Goal: Information Seeking & Learning: Learn about a topic

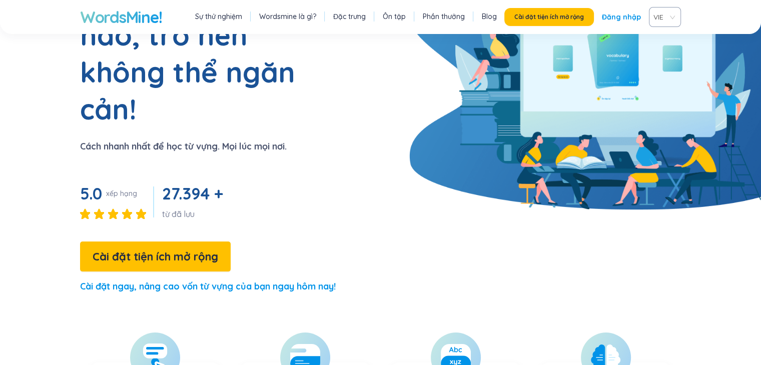
scroll to position [114, 0]
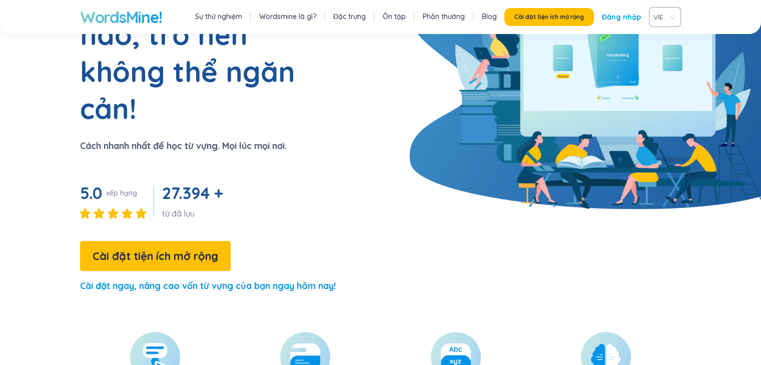
click at [310, 86] on h1 "Học bất kỳ từ nào, trở nên không thể ngăn cản!" at bounding box center [205, 53] width 250 height 148
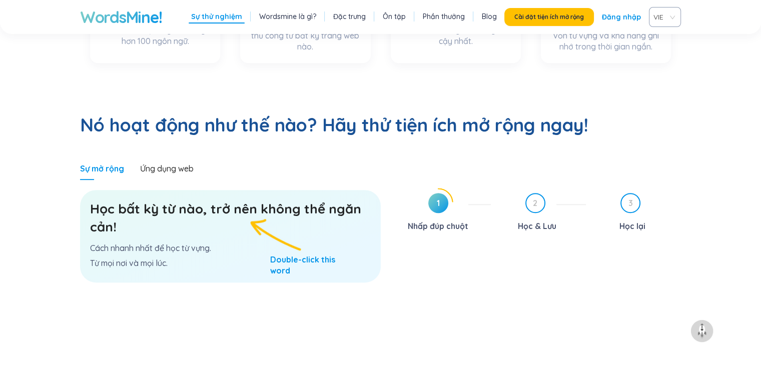
scroll to position [559, 0]
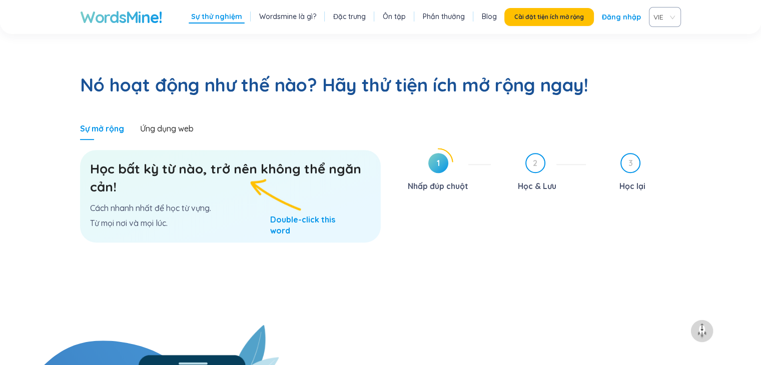
click at [192, 161] on font "Học bất kỳ từ nào, trở nên không thể ngăn cản!" at bounding box center [225, 178] width 271 height 35
click at [214, 160] on h3 "Học bất kỳ từ nào, trở nên không thể ngăn cản!" at bounding box center [230, 178] width 281 height 36
click at [186, 124] on font "Ứng dụng web" at bounding box center [167, 129] width 54 height 10
click at [440, 153] on span "1" at bounding box center [439, 163] width 20 height 20
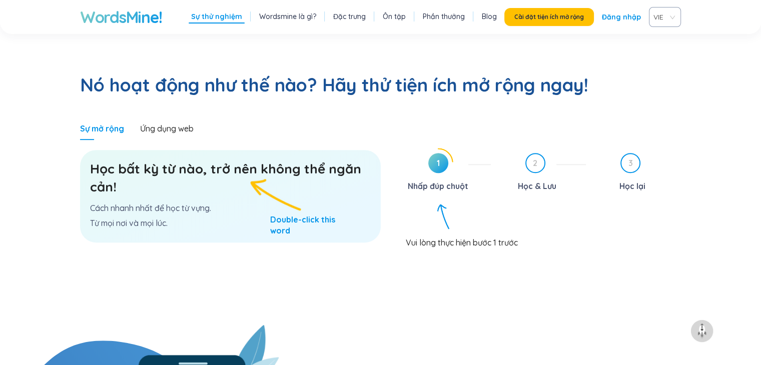
click at [274, 160] on h3 "Học bất kỳ từ nào, trở nên không thể ngăn cản!" at bounding box center [230, 178] width 281 height 36
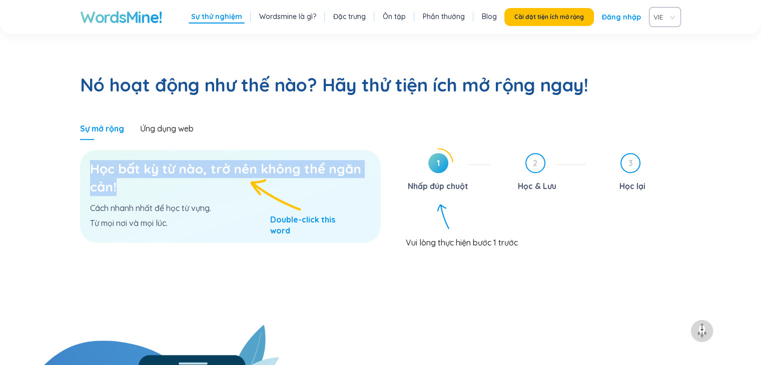
click at [274, 160] on h3 "Học bất kỳ từ nào, trở nên không thể ngăn cản!" at bounding box center [230, 178] width 281 height 36
click at [266, 160] on h3 "Học bất kỳ từ nào, trở nên không thể ngăn cản!" at bounding box center [230, 178] width 281 height 36
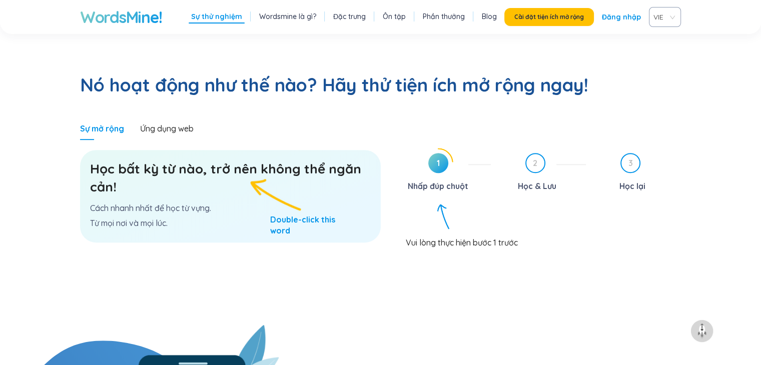
click at [266, 150] on div "Học bất kỳ từ nào, trở nên không thể ngăn cản! Cách nhanh nhất để học từ vựng. …" at bounding box center [230, 196] width 301 height 93
click at [266, 160] on h3 "Học bất kỳ từ nào, trở nên không thể ngăn cản!" at bounding box center [230, 178] width 281 height 36
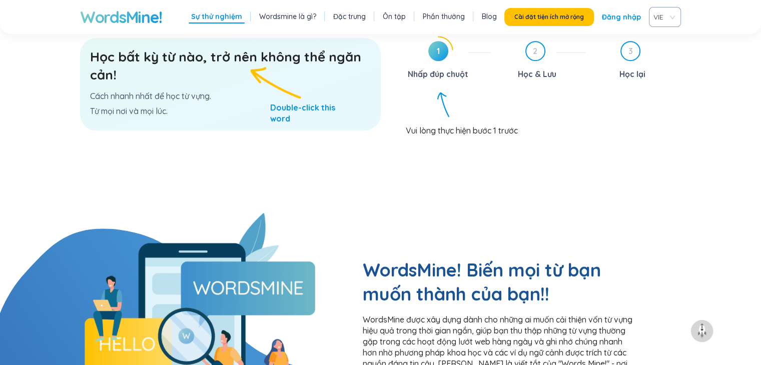
scroll to position [650, 0]
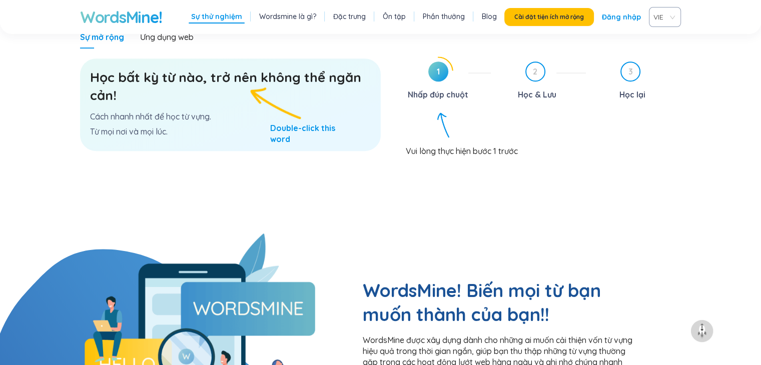
click at [223, 69] on h3 "Học bất kỳ từ nào, trở nên không thể ngăn cản!" at bounding box center [230, 87] width 281 height 36
click at [225, 69] on h3 "Học bất kỳ từ nào, trở nên không thể ngăn cản!" at bounding box center [230, 87] width 281 height 36
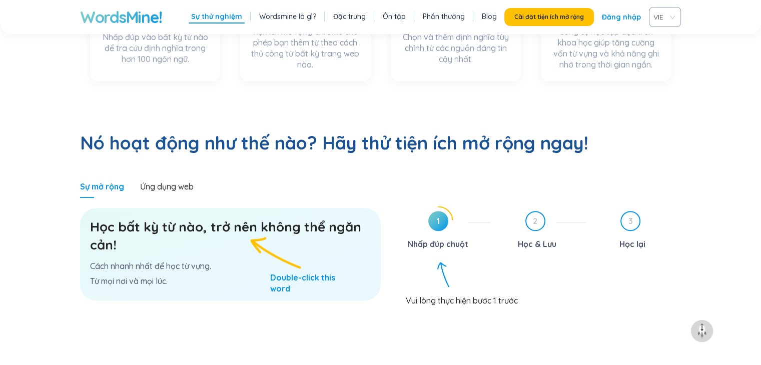
scroll to position [500, 0]
drag, startPoint x: 448, startPoint y: 177, endPoint x: 440, endPoint y: 181, distance: 8.8
click at [447, 212] on span "1" at bounding box center [439, 222] width 20 height 20
click at [434, 212] on span "1" at bounding box center [439, 222] width 20 height 20
click at [522, 212] on div "2 Học & Lưu" at bounding box center [542, 232] width 87 height 41
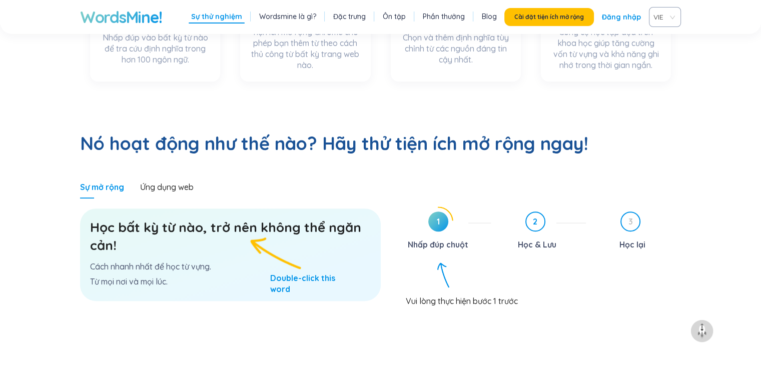
click at [537, 213] on span "2" at bounding box center [536, 222] width 18 height 18
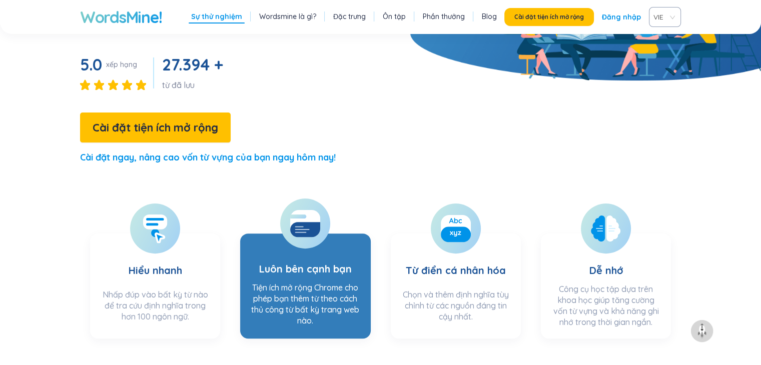
scroll to position [200, 0]
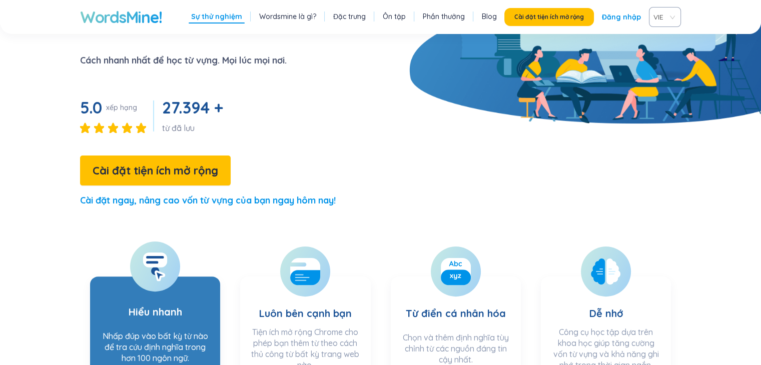
click at [140, 331] on font "Nhấp đúp vào bất kỳ từ nào để tra cứu định nghĩa trong hơn 100 ngôn ngữ." at bounding box center [156, 347] width 106 height 32
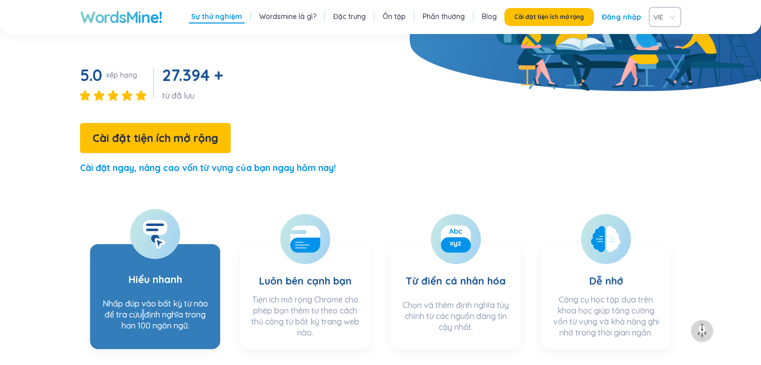
scroll to position [250, 0]
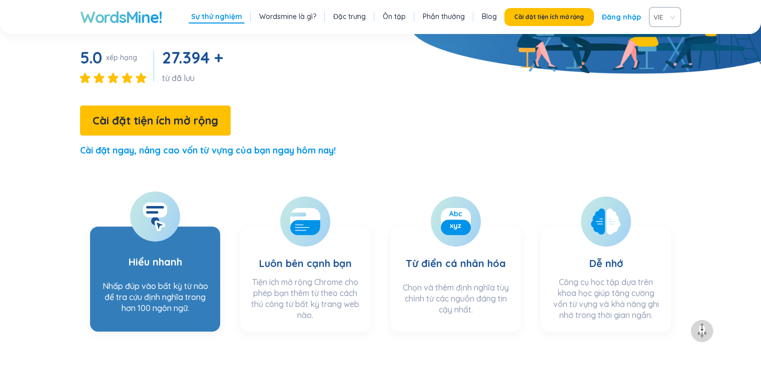
click at [189, 227] on section "Hiểu nhanh Nhấp đúp vào bất kỳ từ nào để tra cứu định nghĩa trong hơn 100 ngôn …" at bounding box center [155, 279] width 130 height 105
click at [162, 202] on icon at bounding box center [155, 216] width 25 height 29
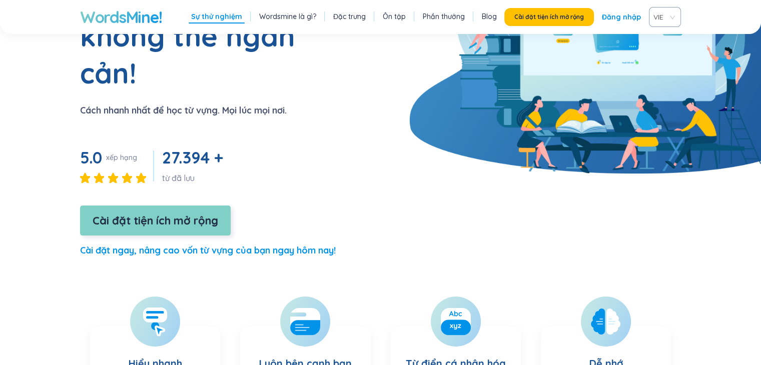
scroll to position [50, 0]
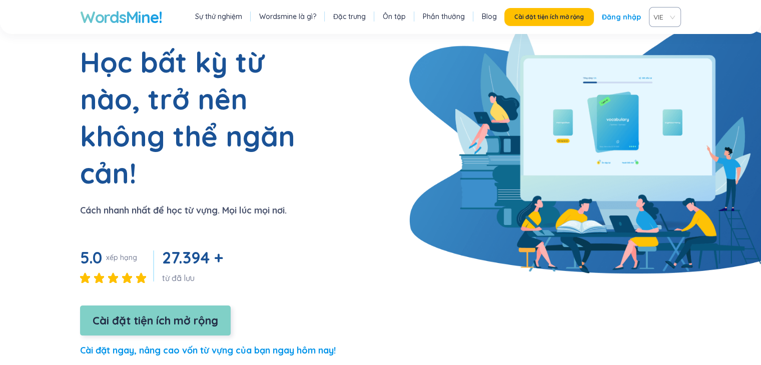
click at [160, 306] on button "Cài đặt tiện ích mở rộng" at bounding box center [155, 321] width 151 height 30
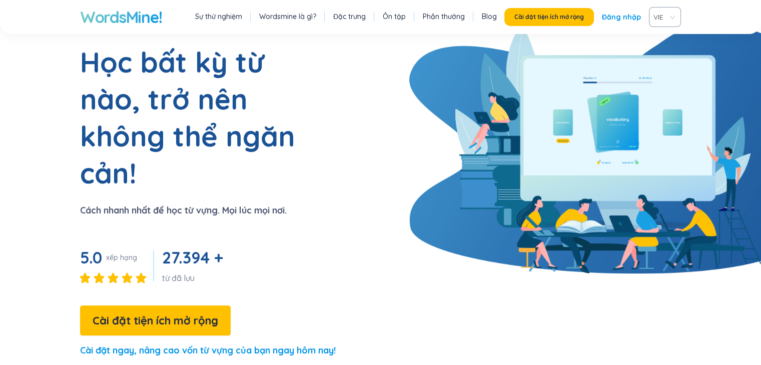
click at [295, 211] on div "Học bất kỳ từ nào, trở nên không thể ngăn cản! Cách nhanh nhất để học từ vựng. …" at bounding box center [168, 205] width 336 height 323
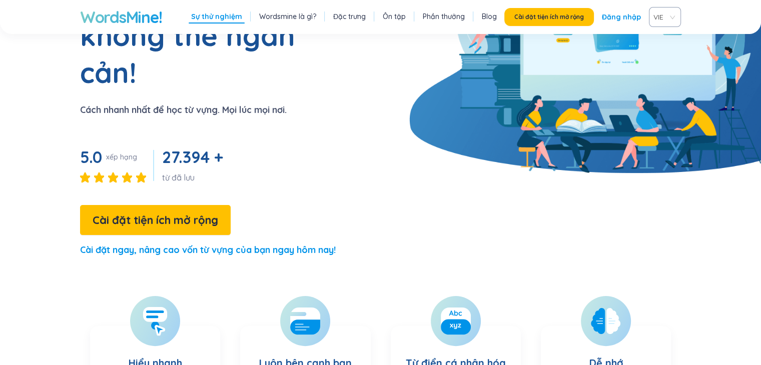
scroll to position [250, 0]
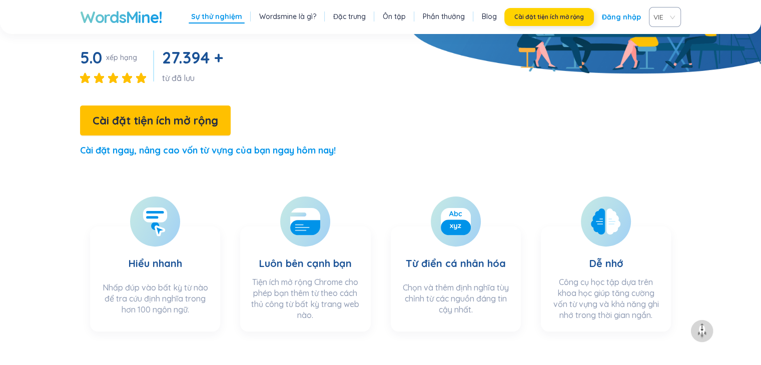
click at [548, 21] on font "Cài đặt tiện ích mở rộng" at bounding box center [550, 17] width 70 height 8
click at [623, 11] on link "Đăng nhập" at bounding box center [621, 17] width 39 height 18
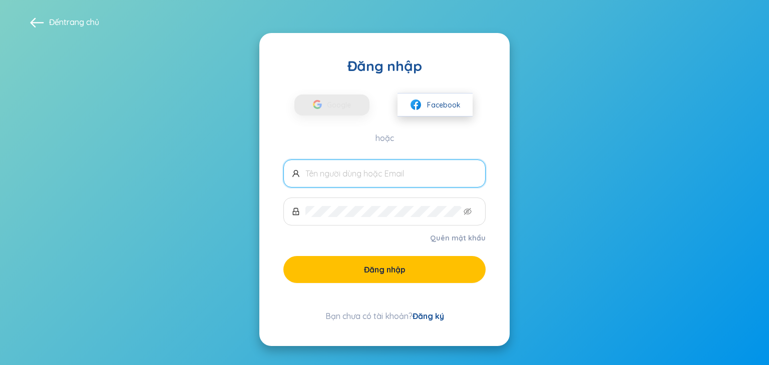
click at [469, 97] on button "Facebook" at bounding box center [434, 105] width 75 height 24
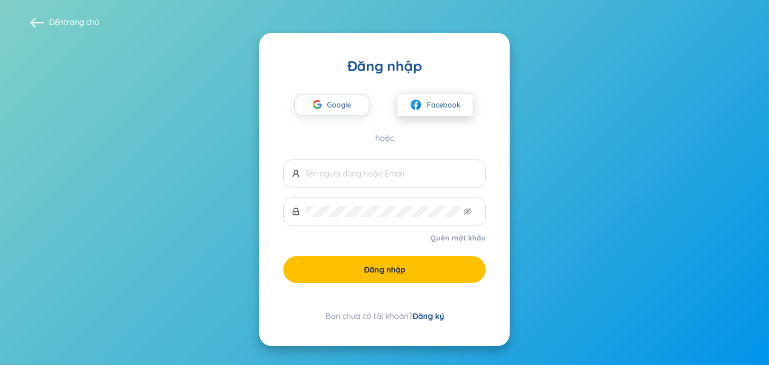
click at [417, 103] on img at bounding box center [415, 105] width 13 height 13
click at [359, 101] on button "Google" at bounding box center [331, 105] width 75 height 22
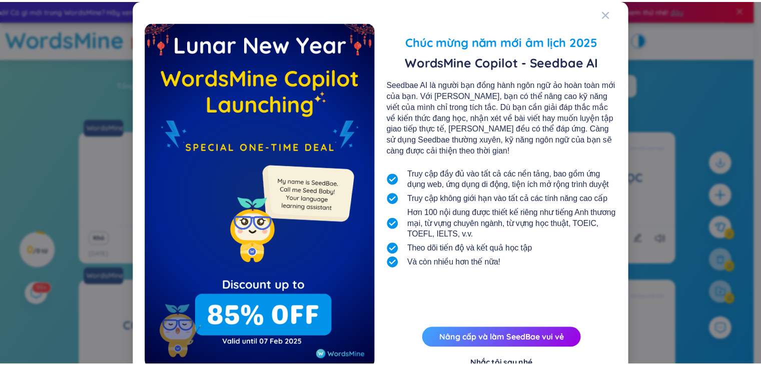
scroll to position [36, 0]
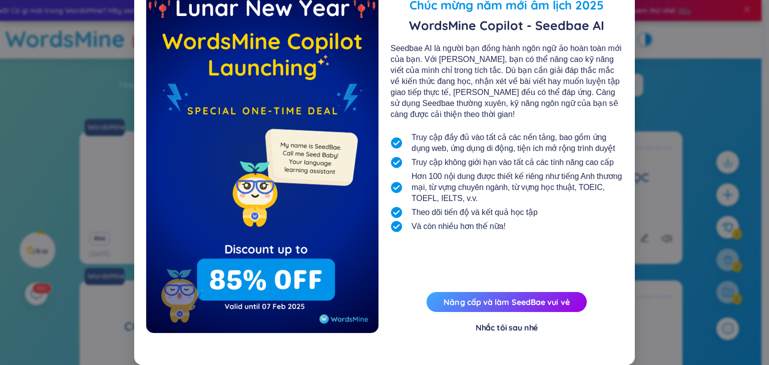
click at [517, 326] on font "Nhắc tôi sau nhé" at bounding box center [507, 328] width 62 height 10
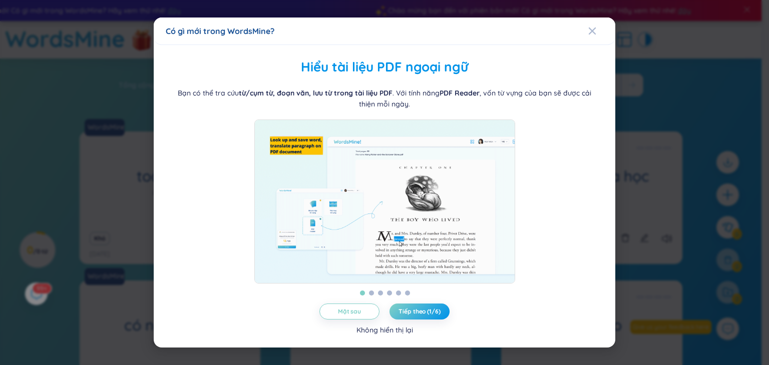
click at [379, 335] on font "Không hiển thị lại" at bounding box center [384, 330] width 57 height 9
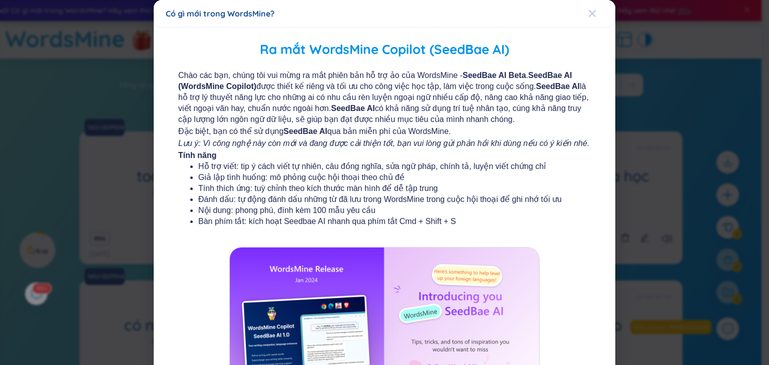
click at [591, 10] on span "Đóng" at bounding box center [601, 13] width 27 height 27
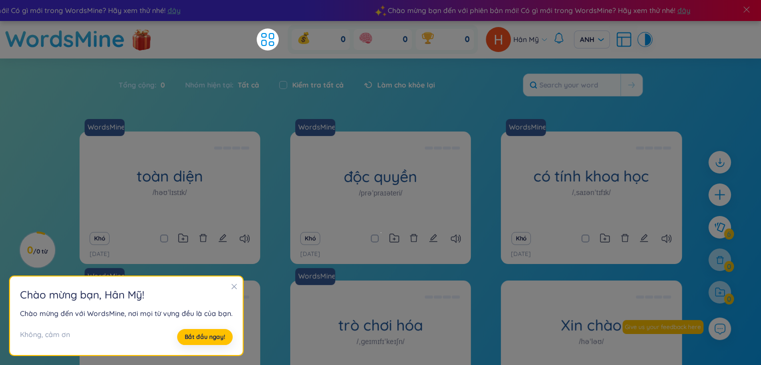
click at [235, 283] on section "Chào mừng bạn , Hân Mỹ ! Chào mừng đến với [PERSON_NAME], nơi mọi từ vựng đều l…" at bounding box center [126, 316] width 233 height 79
click at [223, 289] on h2 "Chào mừng bạn , Hân Mỹ !" at bounding box center [126, 295] width 213 height 17
click at [231, 286] on icon "đóng" at bounding box center [234, 286] width 7 height 7
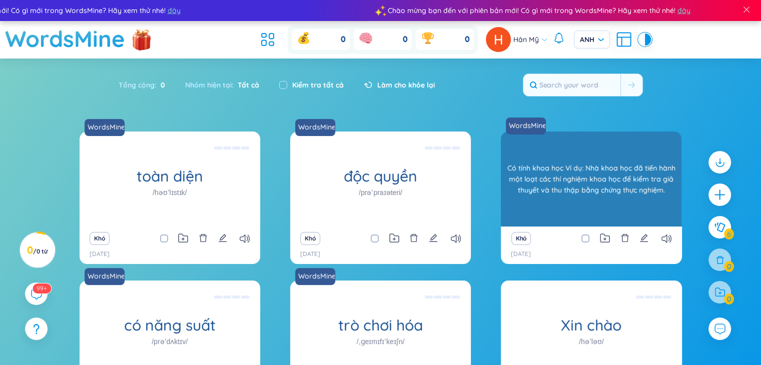
scroll to position [100, 0]
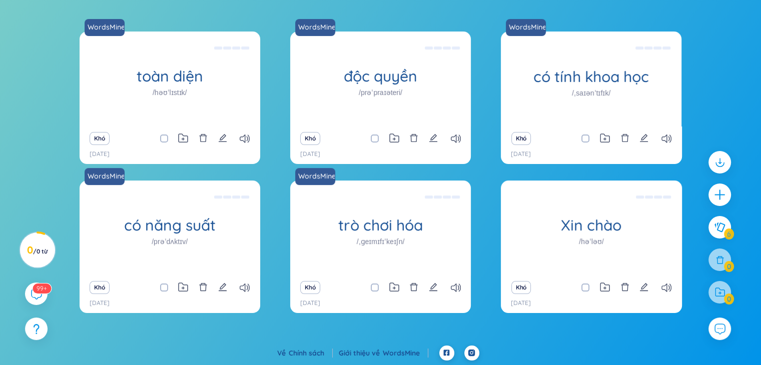
click at [711, 204] on div at bounding box center [720, 195] width 23 height 23
click at [719, 198] on icon "cộng thêm" at bounding box center [720, 195] width 14 height 14
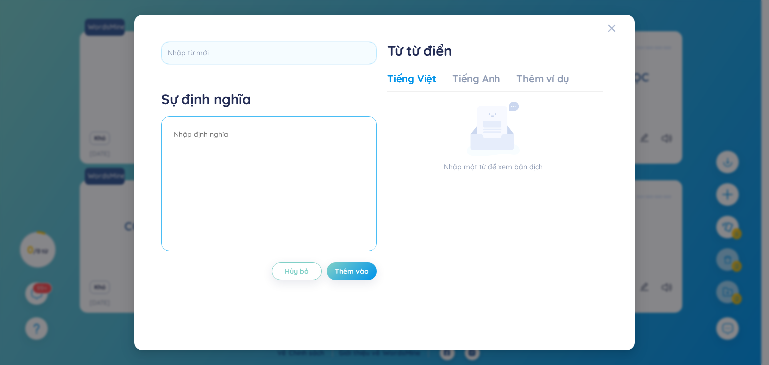
click at [264, 157] on textarea at bounding box center [269, 184] width 216 height 135
click at [614, 24] on div "Đóng" at bounding box center [612, 28] width 8 height 27
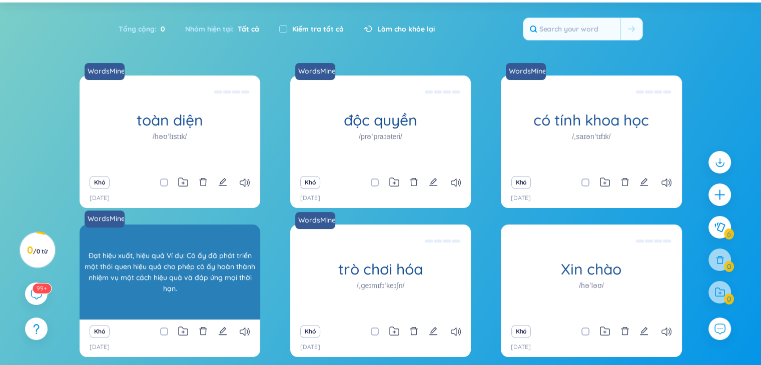
scroll to position [0, 0]
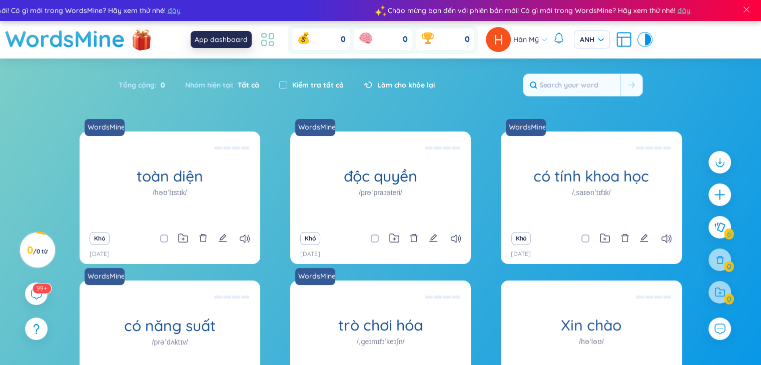
click at [272, 44] on icon at bounding box center [268, 40] width 18 height 18
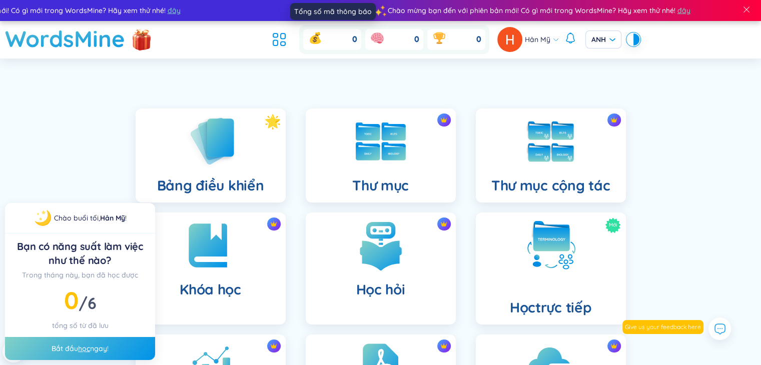
click at [335, 36] on div "0" at bounding box center [332, 39] width 58 height 21
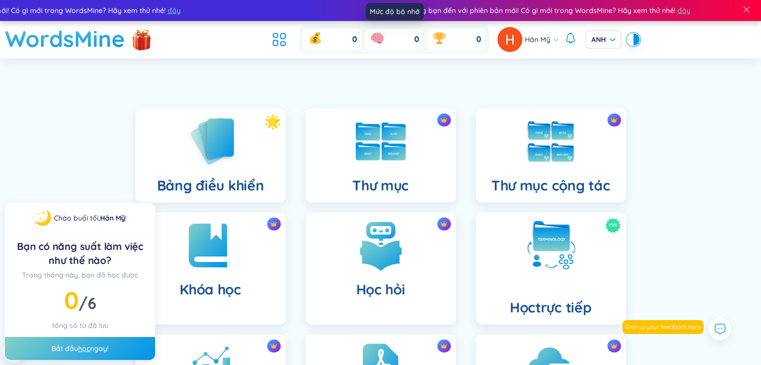
click at [384, 35] on icon at bounding box center [377, 38] width 16 height 16
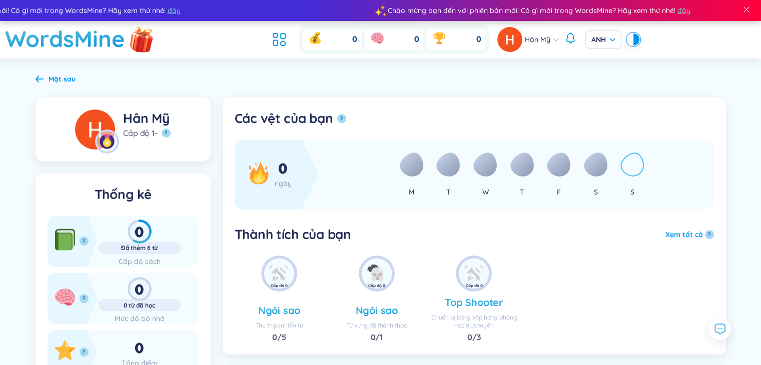
click at [145, 37] on img at bounding box center [142, 39] width 30 height 40
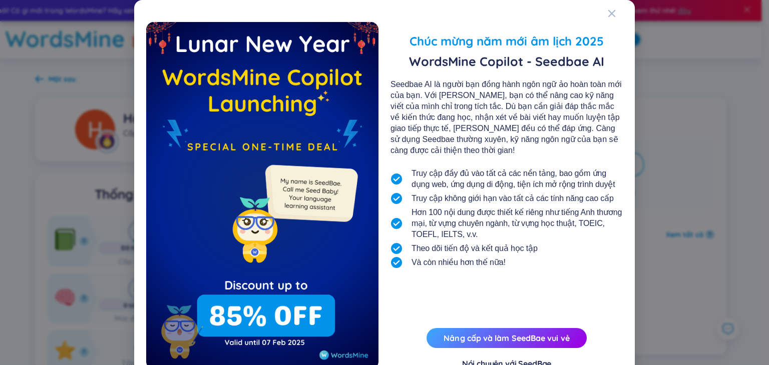
drag, startPoint x: 606, startPoint y: 11, endPoint x: 565, endPoint y: 21, distance: 42.6
click at [608, 11] on icon "Đóng" at bounding box center [612, 14] width 8 height 8
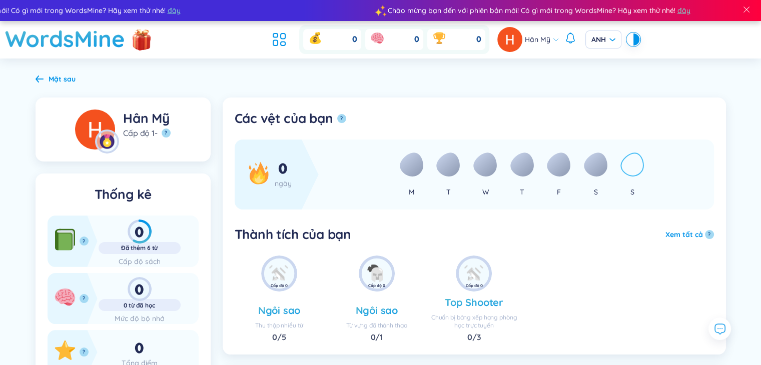
click at [46, 80] on div "Mặt sau" at bounding box center [56, 79] width 40 height 11
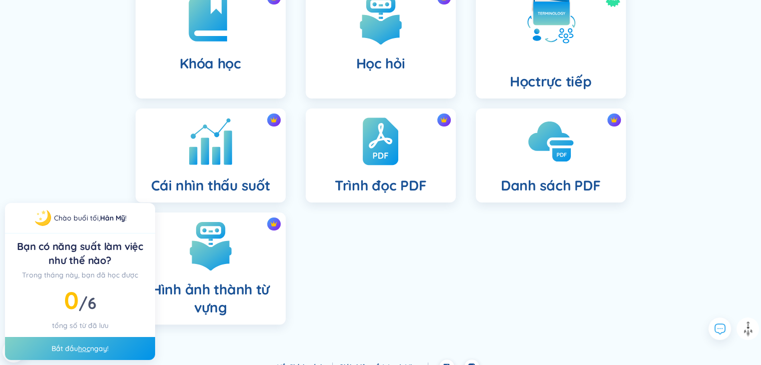
scroll to position [240, 0]
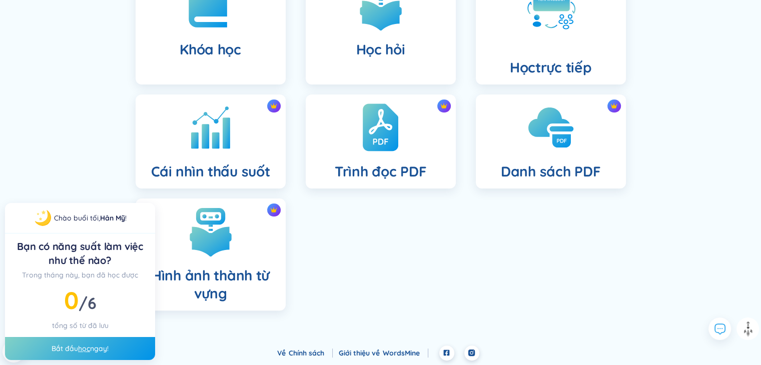
click at [116, 344] on div "Bắt đầu học ngay!" at bounding box center [80, 348] width 150 height 23
drag, startPoint x: 106, startPoint y: 346, endPoint x: 110, endPoint y: 355, distance: 10.1
click at [111, 356] on footer "Về Chính sách Giới thiệu về WordsMine" at bounding box center [380, 356] width 761 height 20
click at [88, 349] on footer "Về Chính sách Giới thiệu về WordsMine" at bounding box center [380, 356] width 761 height 20
click at [716, 325] on icon at bounding box center [719, 328] width 13 height 13
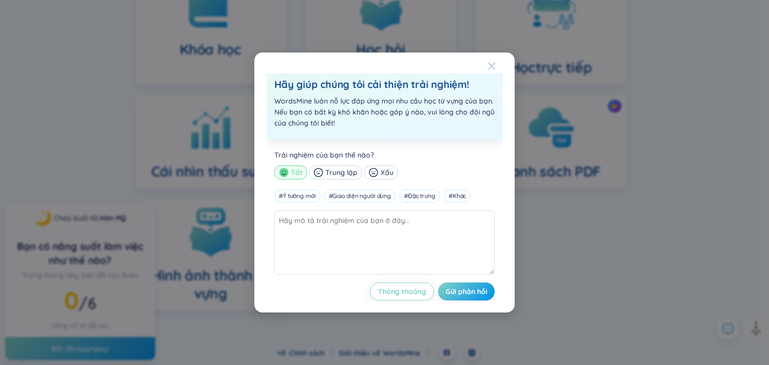
click at [494, 65] on icon "Đóng" at bounding box center [492, 66] width 8 height 8
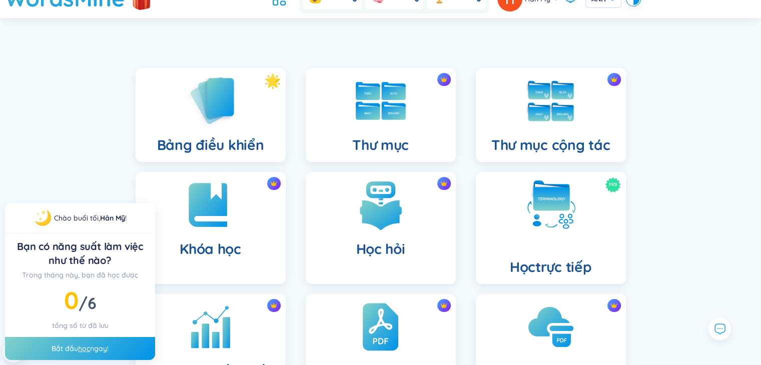
scroll to position [0, 0]
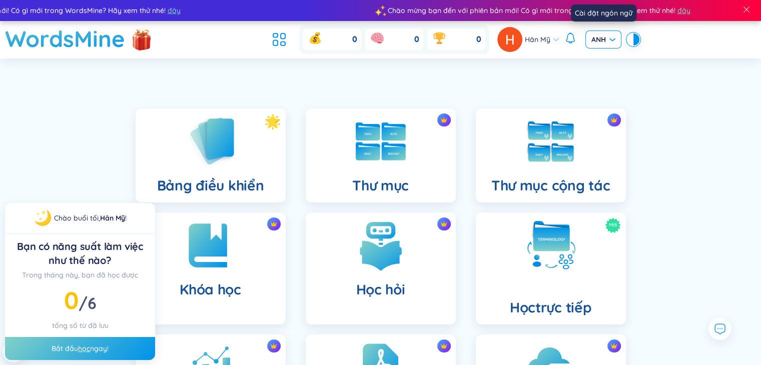
click at [607, 38] on span "ANH" at bounding box center [604, 40] width 24 height 10
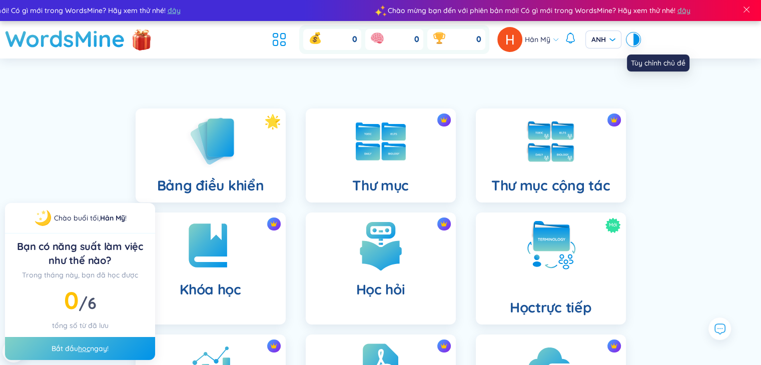
click at [639, 43] on header "WordsMine 0 0 0 Hân Mỹ ANH" at bounding box center [380, 40] width 761 height 38
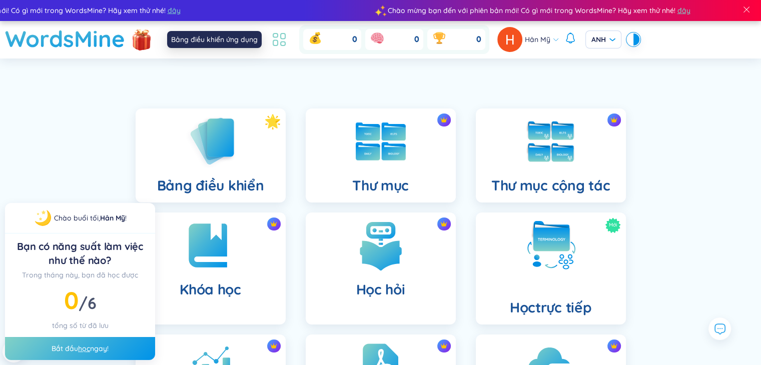
click at [272, 42] on icon at bounding box center [279, 40] width 18 height 18
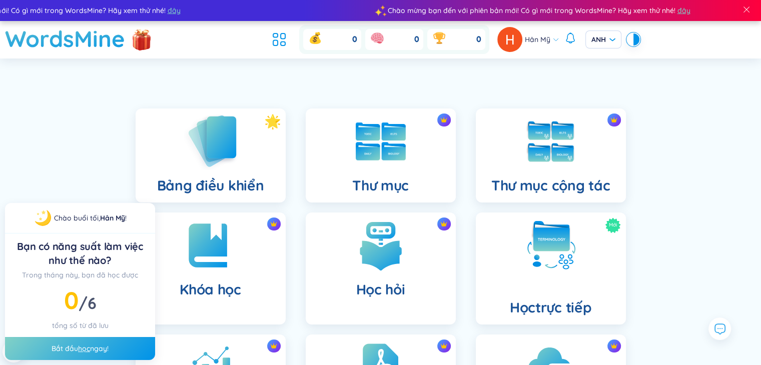
click at [273, 156] on div "Bảng điều khiển" at bounding box center [211, 156] width 150 height 94
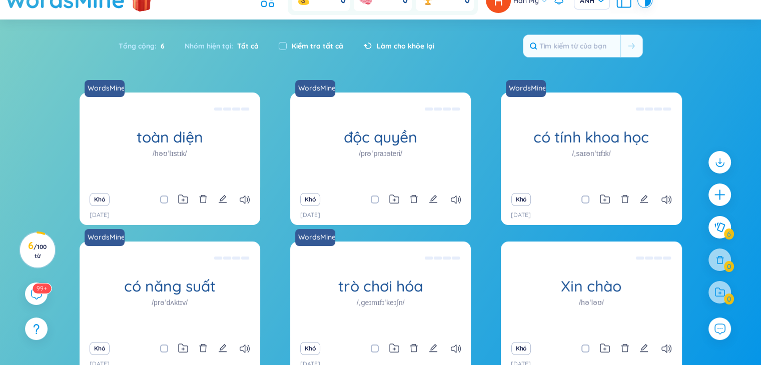
scroll to position [100, 0]
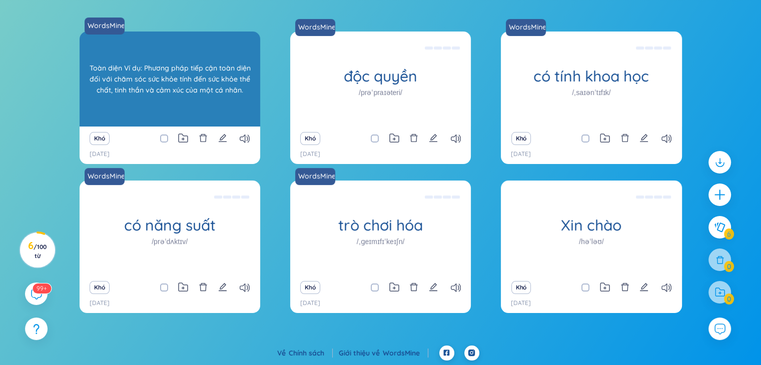
click at [219, 96] on div "Toàn diện Ví dụ: Phương pháp tiếp cận toàn diện đối với chăm sóc sức khỏe tính …" at bounding box center [170, 79] width 171 height 90
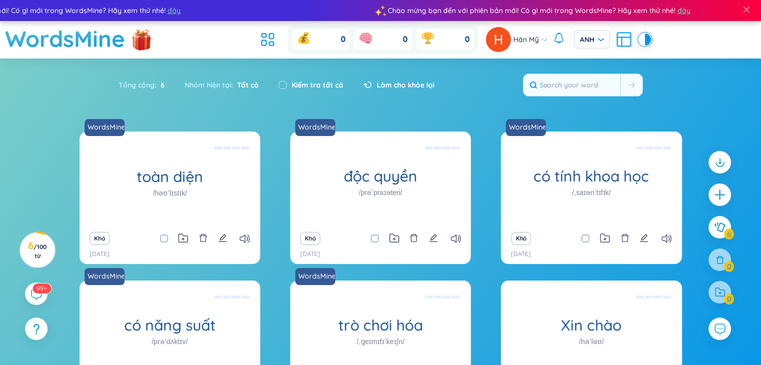
click at [394, 87] on font "Làm cho khỏe lại" at bounding box center [406, 85] width 58 height 9
click at [267, 39] on icon at bounding box center [268, 40] width 18 height 18
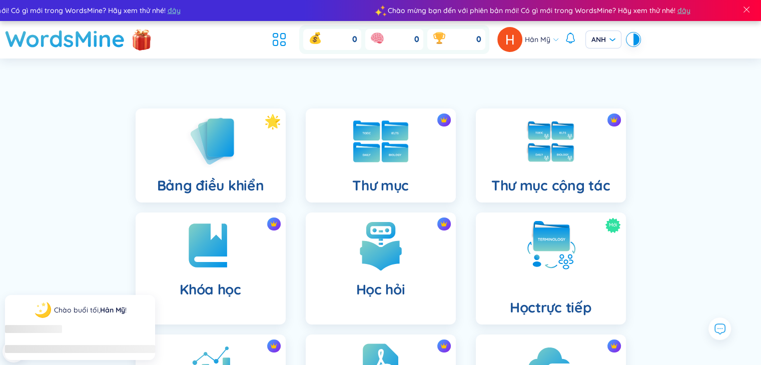
click at [360, 132] on img at bounding box center [380, 142] width 55 height 42
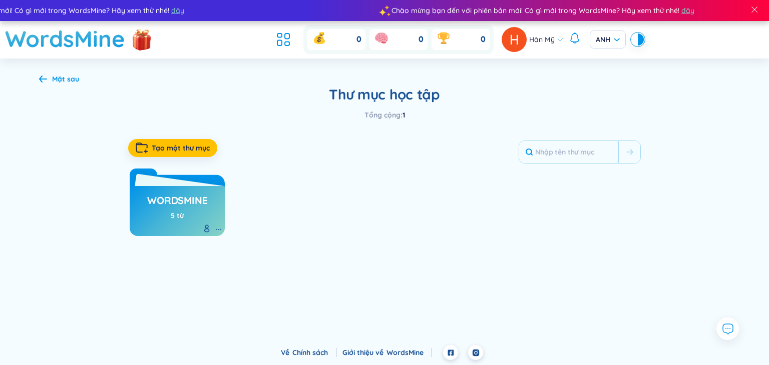
click at [184, 197] on font "WordsMine" at bounding box center [177, 200] width 60 height 13
